Goal: Task Accomplishment & Management: Use online tool/utility

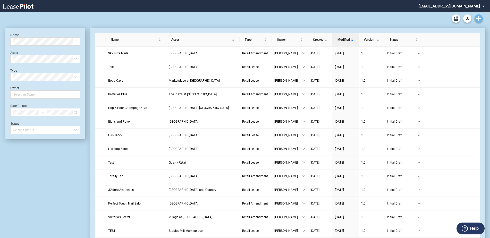
click at [478, 18] on icon "Create new document" at bounding box center [478, 18] width 5 height 5
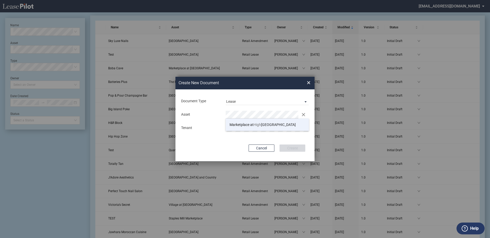
click at [255, 123] on span "High" at bounding box center [256, 125] width 7 height 4
click at [250, 124] on md-input-container "Tenant" at bounding box center [245, 128] width 129 height 9
click at [296, 149] on button "Create" at bounding box center [292, 147] width 26 height 7
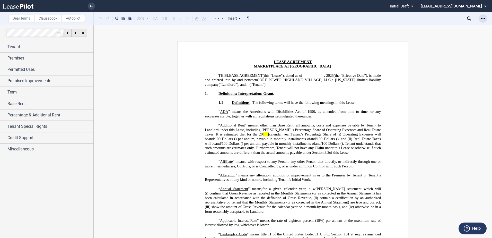
click at [485, 17] on icon "Open Lease options menu" at bounding box center [483, 18] width 4 height 4
click at [443, 30] on div "Download" at bounding box center [451, 27] width 72 height 7
